Goal: Find specific page/section: Find specific page/section

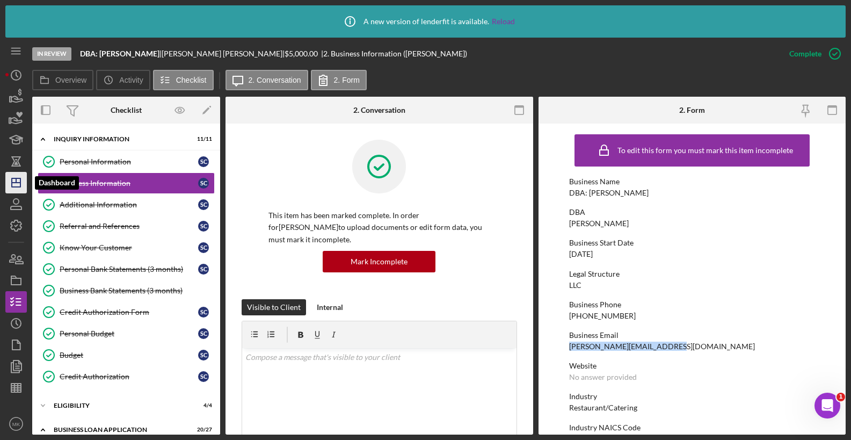
click at [18, 179] on icon "Icon/Dashboard" at bounding box center [16, 182] width 27 height 27
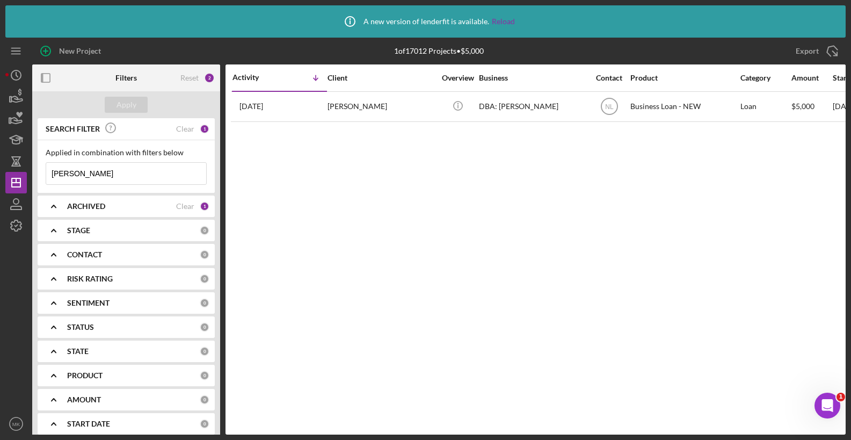
click at [94, 175] on input "[PERSON_NAME]" at bounding box center [126, 173] width 160 height 21
drag, startPoint x: 94, startPoint y: 175, endPoint x: 4, endPoint y: 171, distance: 89.8
click at [4, 171] on div "Icon/Info A new version of lenderfit is available. Reload New Project 1 of 1701…" at bounding box center [425, 220] width 851 height 440
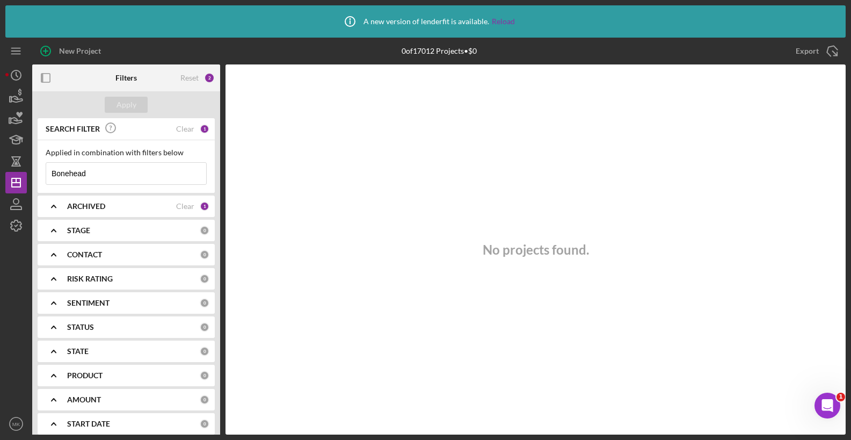
drag, startPoint x: 84, startPoint y: 175, endPoint x: -40, endPoint y: 175, distance: 124.1
click at [0, 175] on html "Icon/Info A new version of lenderfit is available. Reload New Project 0 of 1701…" at bounding box center [425, 220] width 851 height 440
type input "[PERSON_NAME]"
